Goal: Task Accomplishment & Management: Complete application form

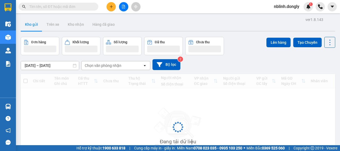
click at [113, 6] on icon "plus" at bounding box center [111, 7] width 4 height 4
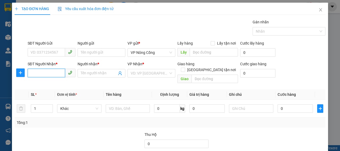
click at [45, 73] on input "SĐT Người Nhận *" at bounding box center [46, 73] width 37 height 8
type input "0858036274"
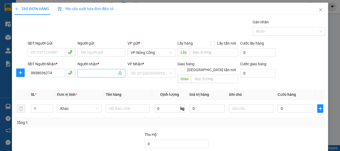
click at [90, 72] on input "Người nhận *" at bounding box center [99, 73] width 36 height 6
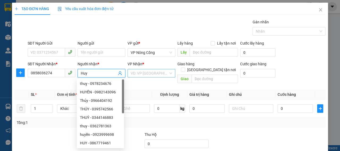
type input "Huy"
click at [147, 72] on input "search" at bounding box center [150, 73] width 38 height 8
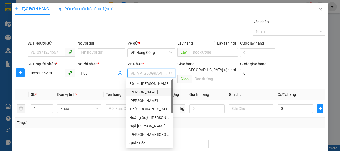
click at [141, 94] on div "[PERSON_NAME]" at bounding box center [149, 92] width 41 height 6
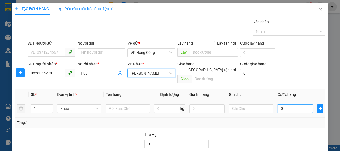
click at [284, 104] on input "0" at bounding box center [294, 108] width 35 height 8
type input "5"
type input "50"
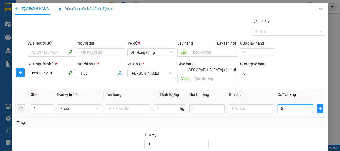
type input "50"
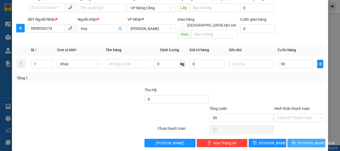
type input "50.000"
click at [309, 139] on button "[PERSON_NAME] và In" at bounding box center [306, 143] width 38 height 8
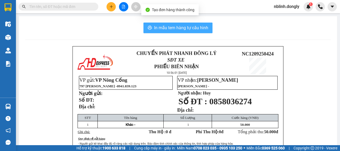
click at [162, 27] on span "In mẫu tem hàng tự cấu hình" at bounding box center [181, 27] width 54 height 7
